Goal: Check status: Check status

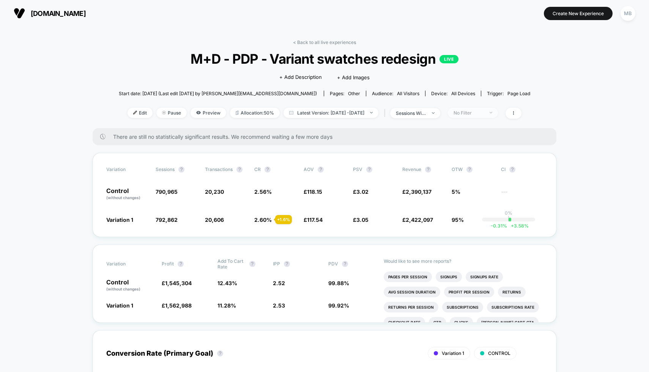
click at [484, 114] on div "No Filter" at bounding box center [469, 113] width 30 height 6
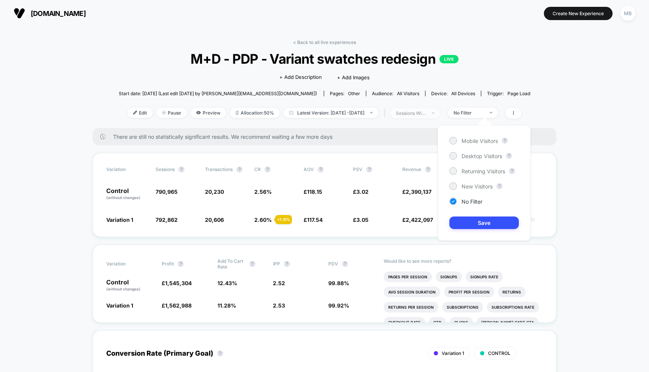
click at [426, 114] on div "sessions with impression" at bounding box center [411, 113] width 30 height 6
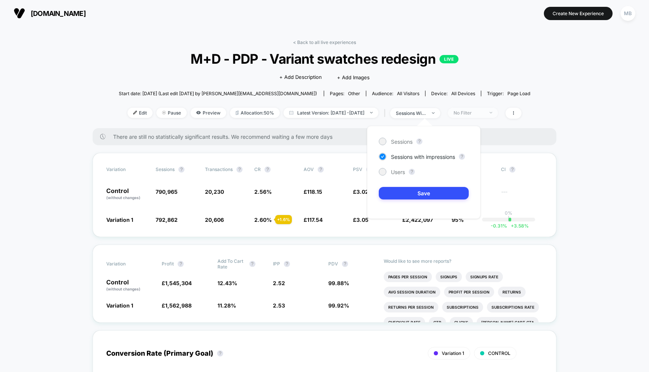
click at [471, 115] on span "No Filter" at bounding box center [473, 113] width 50 height 10
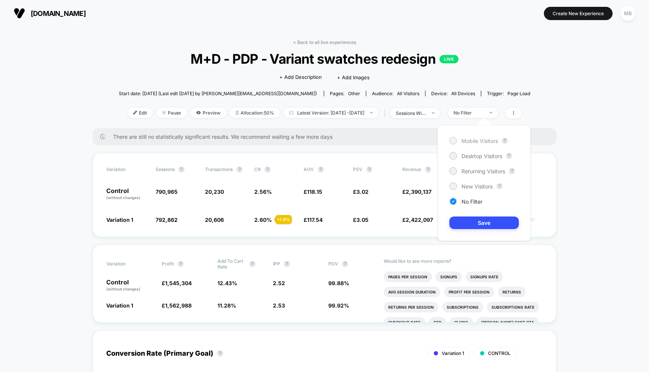
click at [471, 141] on span "Mobile Visitors" at bounding box center [480, 141] width 36 height 6
click at [470, 223] on button "Save" at bounding box center [483, 223] width 69 height 13
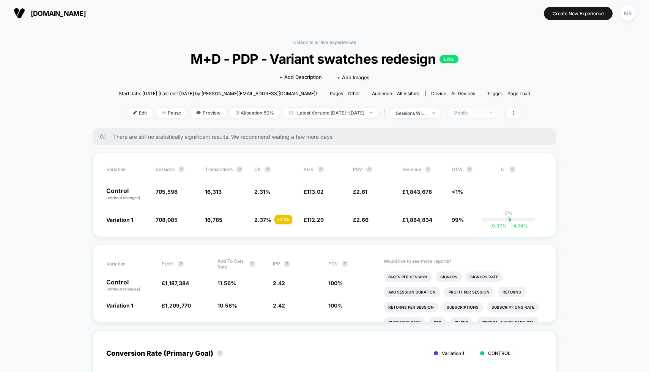
click at [484, 112] on div "Mobile" at bounding box center [469, 113] width 30 height 6
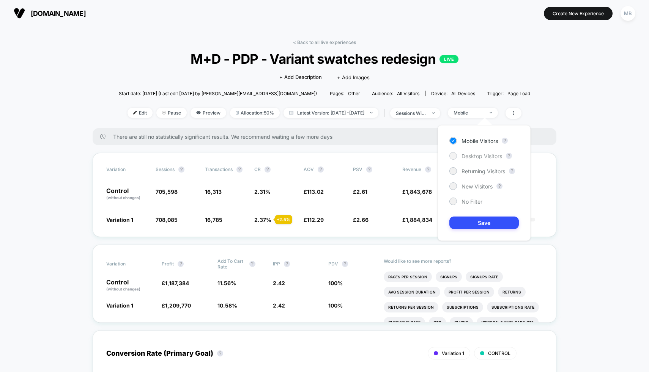
click at [480, 158] on span "Desktop Visitors" at bounding box center [482, 156] width 41 height 6
click at [467, 223] on button "Save" at bounding box center [483, 223] width 69 height 13
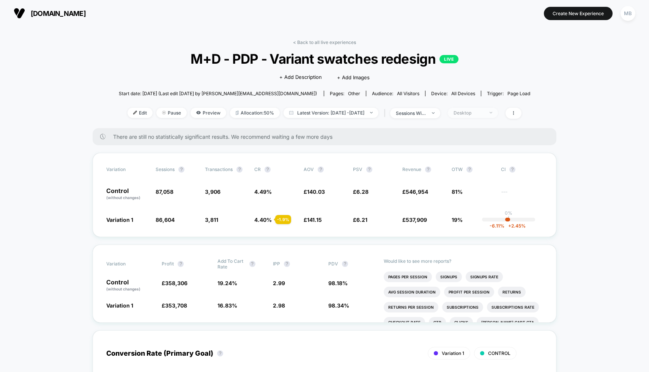
click at [484, 110] on div "Desktop" at bounding box center [469, 113] width 30 height 6
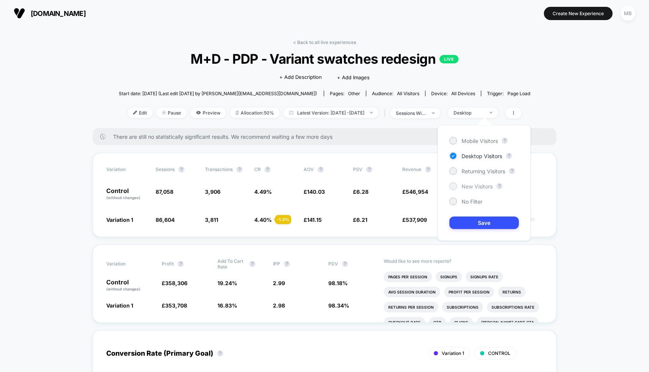
click at [474, 189] on span "New Visitors" at bounding box center [477, 186] width 31 height 6
click at [473, 222] on button "Save" at bounding box center [483, 223] width 69 height 13
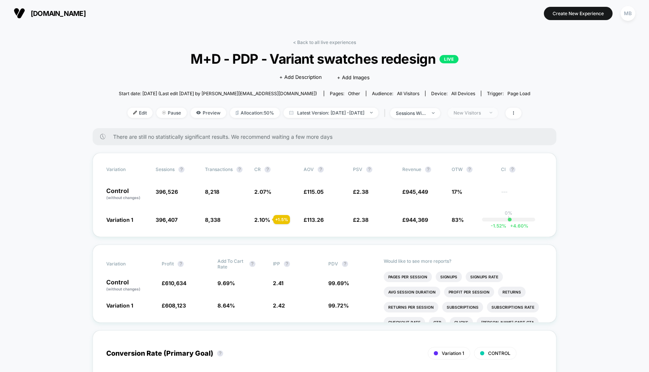
click at [486, 109] on span "New Visitors" at bounding box center [473, 113] width 50 height 10
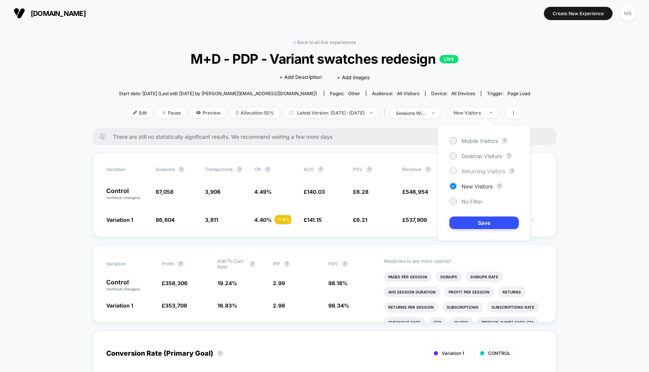
click at [473, 171] on span "Returning Visitors" at bounding box center [484, 171] width 44 height 6
click at [470, 219] on button "Save" at bounding box center [483, 223] width 69 height 13
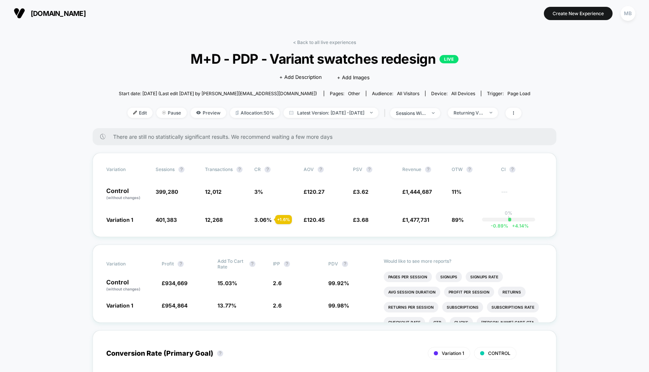
click at [494, 105] on div "< Back to all live experiences M+D - PDP - Variant swatches redesign LIVE Click…" at bounding box center [325, 83] width 412 height 89
click at [494, 109] on span "Returning Visitors" at bounding box center [473, 113] width 50 height 10
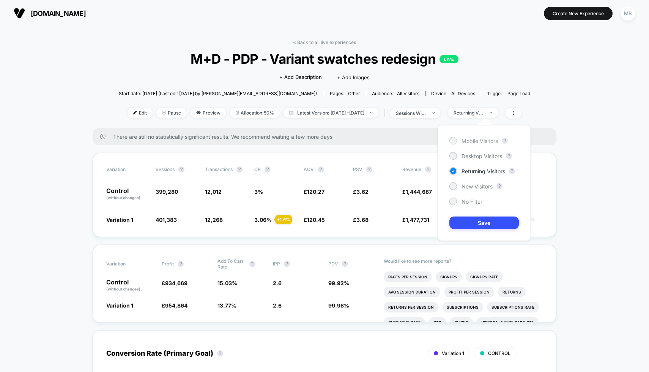
click at [479, 138] on span "Mobile Visitors" at bounding box center [480, 141] width 36 height 6
click at [459, 77] on div "< Back to all live experiences M+D - PDP - Variant swatches redesign LIVE Click…" at bounding box center [325, 83] width 412 height 89
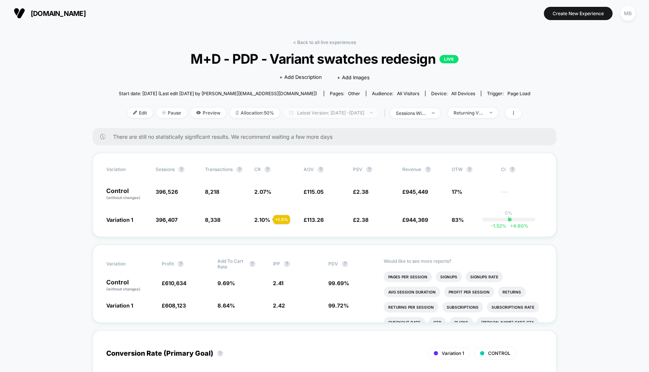
click at [369, 115] on span "Latest Version: [DATE] - [DATE]" at bounding box center [331, 113] width 95 height 10
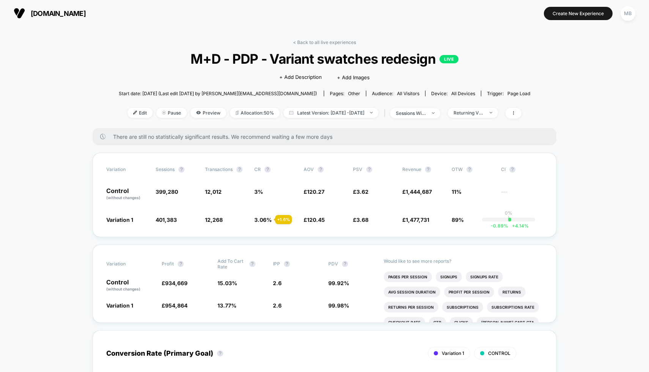
click at [364, 123] on div "< Back to all live experiences M+D - PDP - Variant swatches redesign LIVE Click…" at bounding box center [325, 83] width 412 height 89
click at [367, 114] on span "Latest Version: [DATE] - [DATE]" at bounding box center [331, 113] width 95 height 10
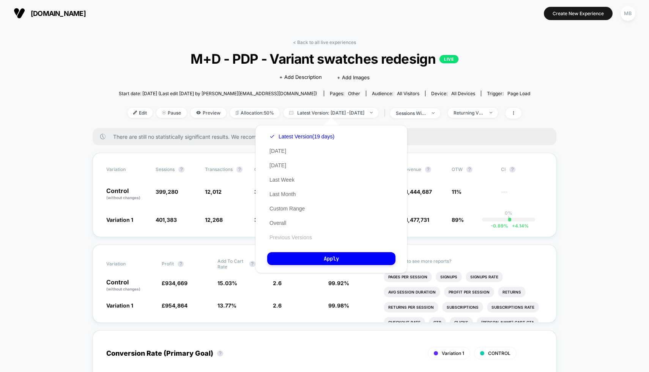
click at [306, 238] on button "Previous Versions" at bounding box center [290, 237] width 47 height 7
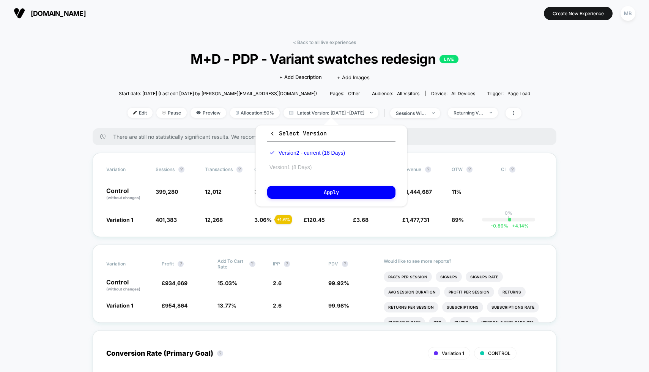
click at [298, 169] on button "Version 1 (8 Days)" at bounding box center [290, 167] width 47 height 7
click at [314, 187] on button "Apply" at bounding box center [331, 192] width 128 height 13
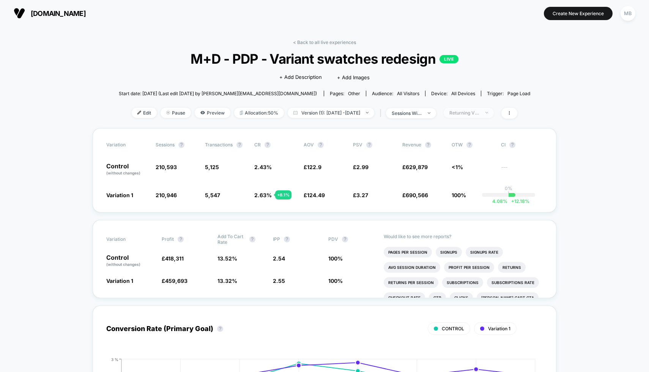
click at [494, 116] on span "Returning Visitors" at bounding box center [469, 113] width 50 height 10
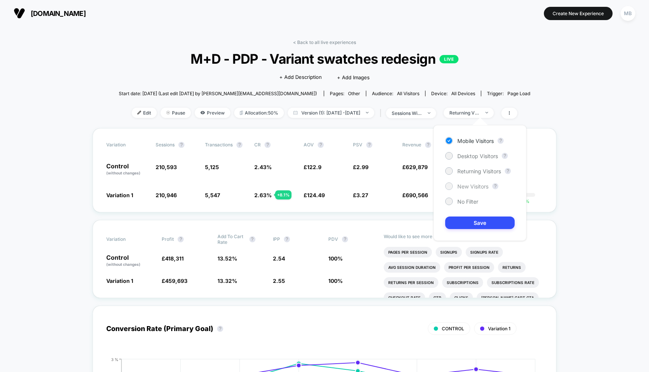
click at [467, 188] on span "New Visitors" at bounding box center [472, 186] width 31 height 6
click at [476, 155] on span "Desktop Visitors" at bounding box center [477, 156] width 41 height 6
click at [473, 221] on button "Save" at bounding box center [479, 223] width 69 height 13
